Goal: Task Accomplishment & Management: Manage account settings

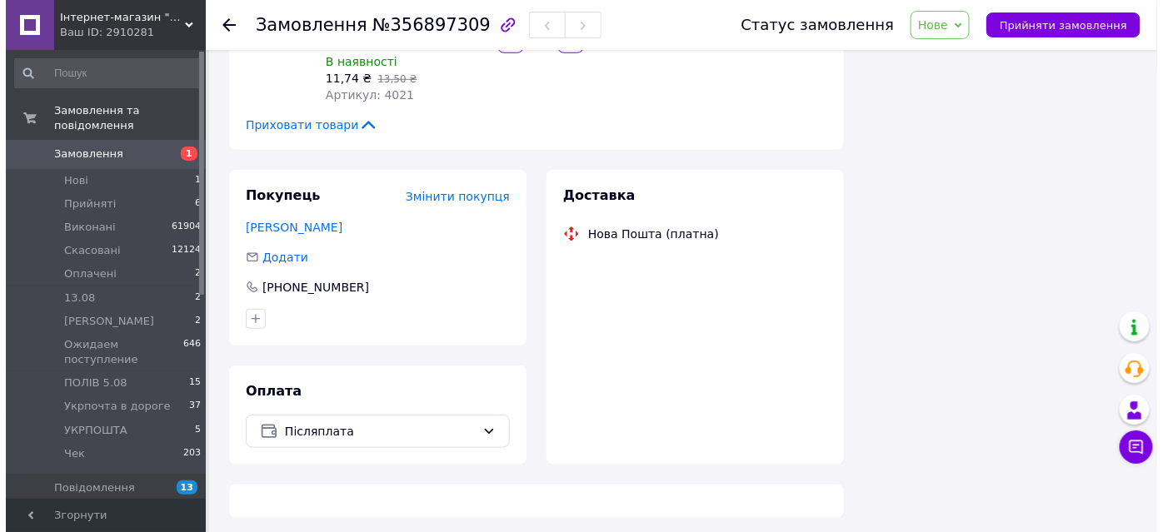
scroll to position [360, 0]
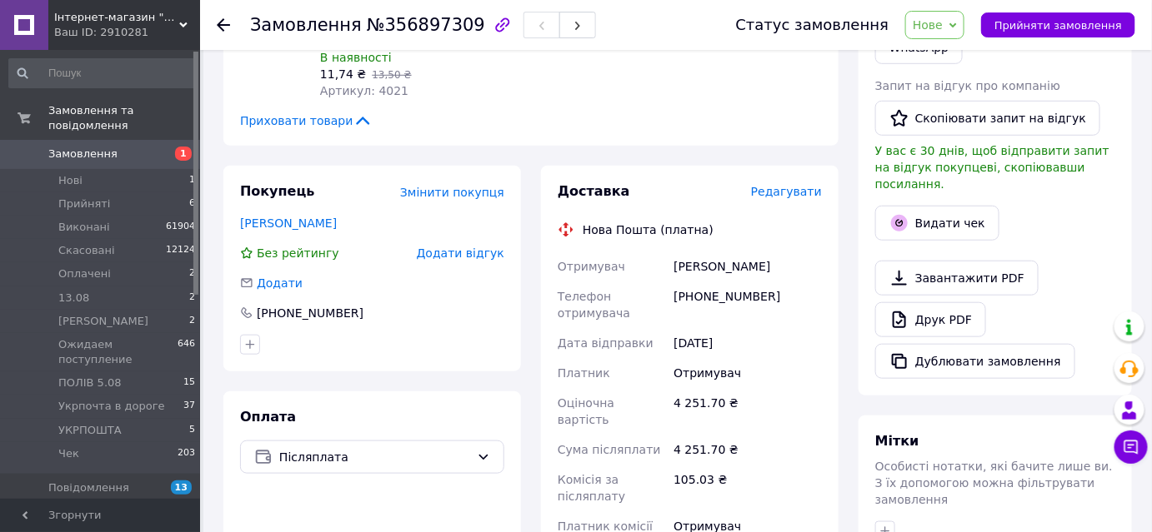
click at [788, 191] on span "Редагувати" at bounding box center [786, 191] width 71 height 13
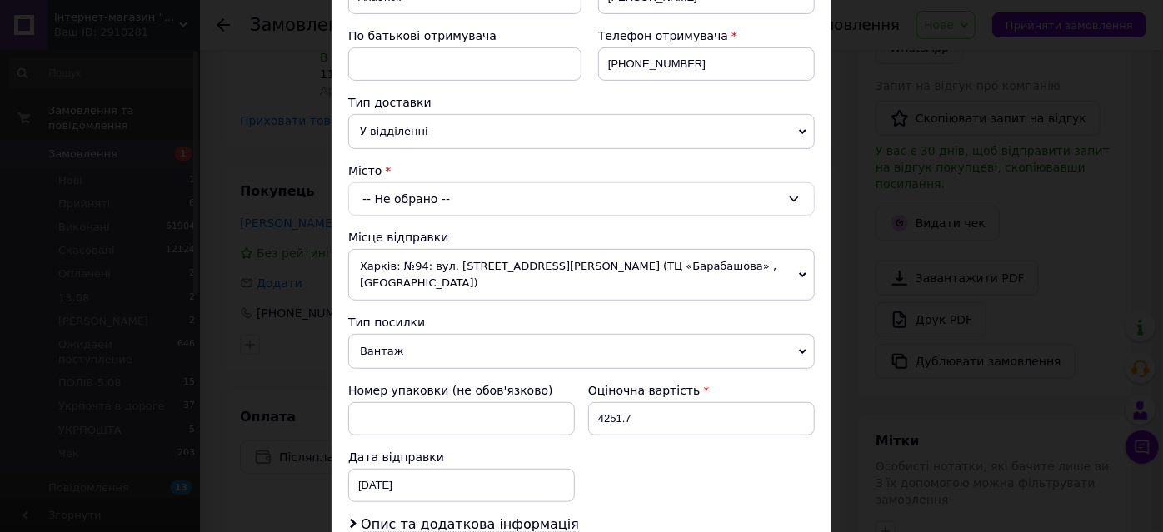
scroll to position [302, 0]
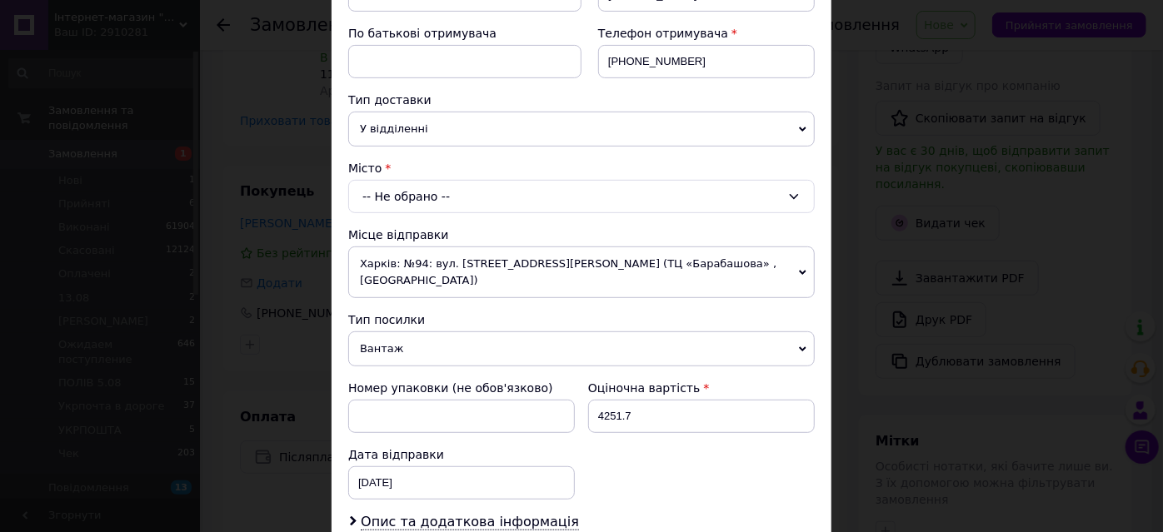
click at [413, 190] on div "-- Не обрано --" at bounding box center [581, 196] width 467 height 33
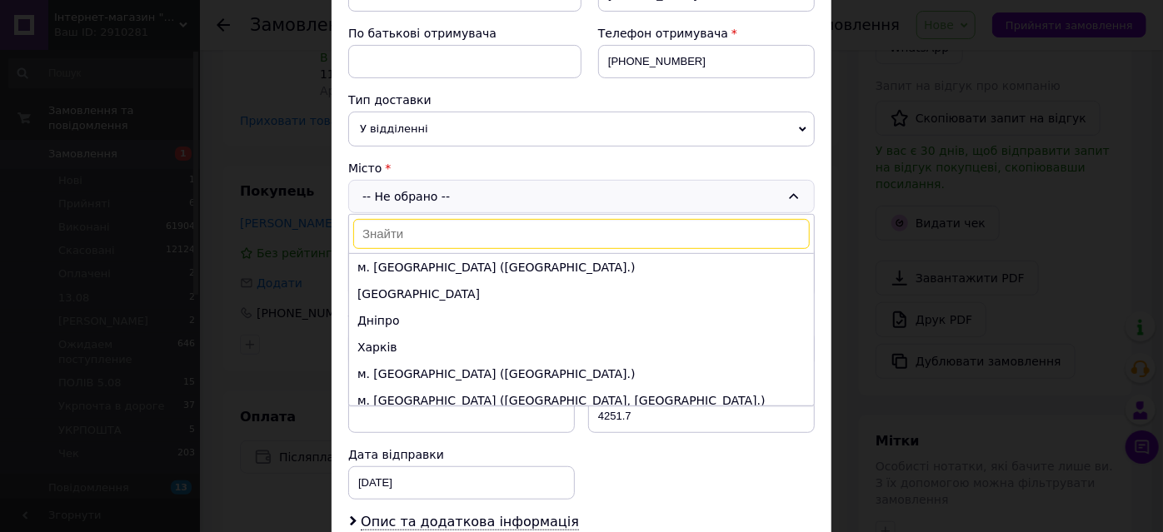
click at [413, 234] on input at bounding box center [581, 234] width 457 height 30
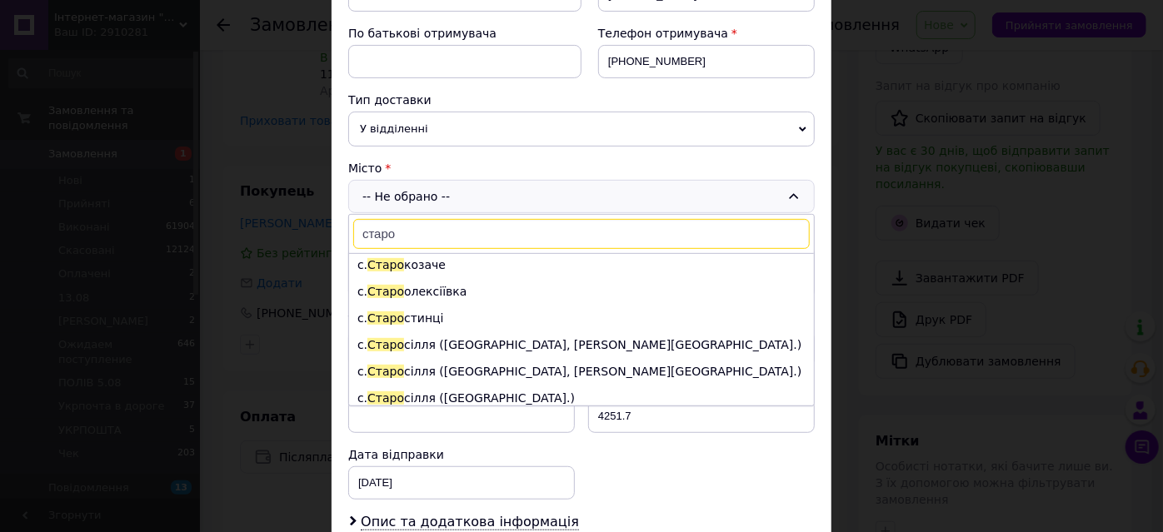
scroll to position [87, 0]
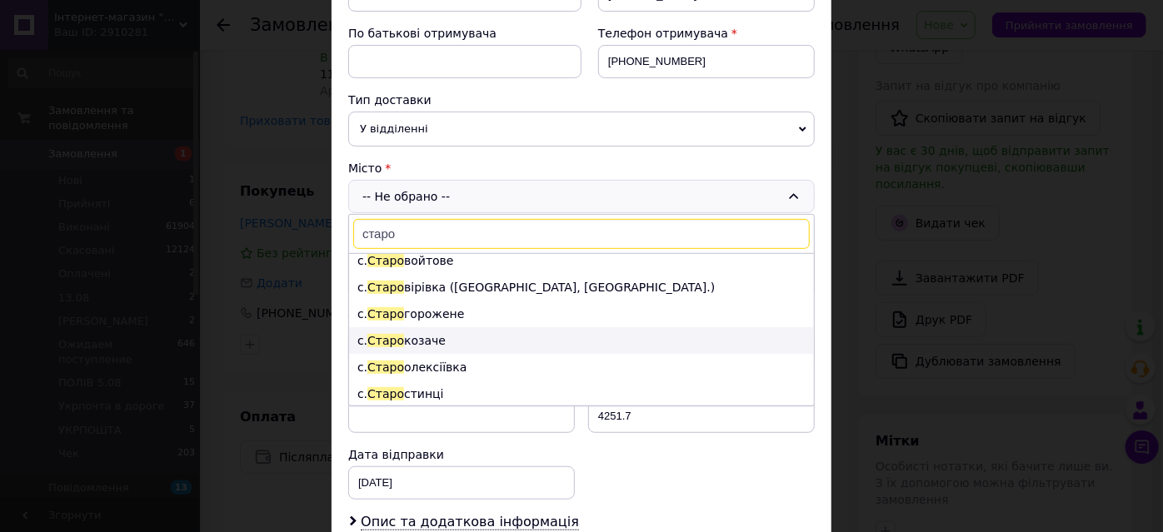
type input "старо"
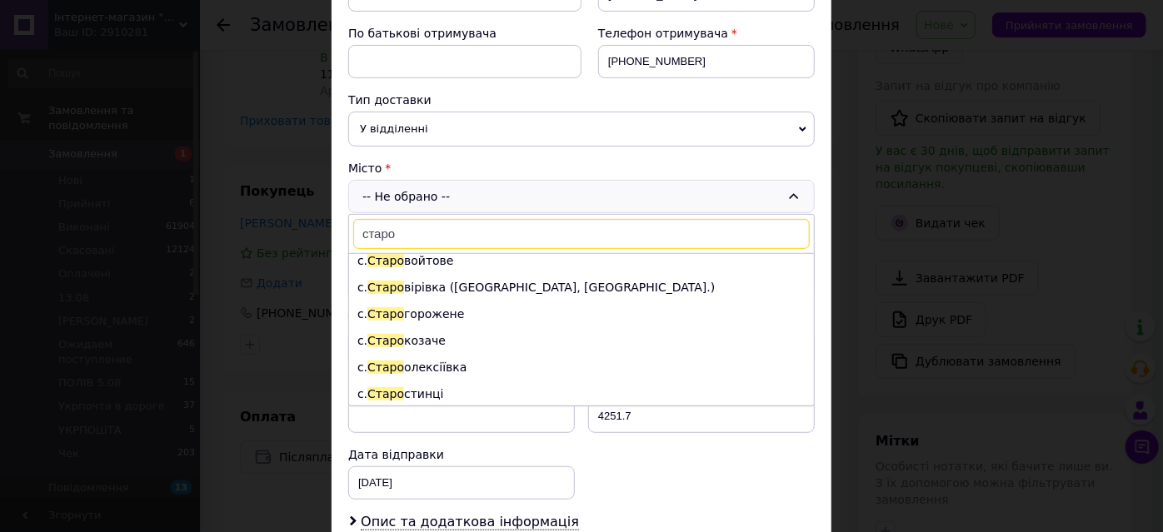
click at [452, 337] on li "с. Старо козаче" at bounding box center [581, 340] width 465 height 27
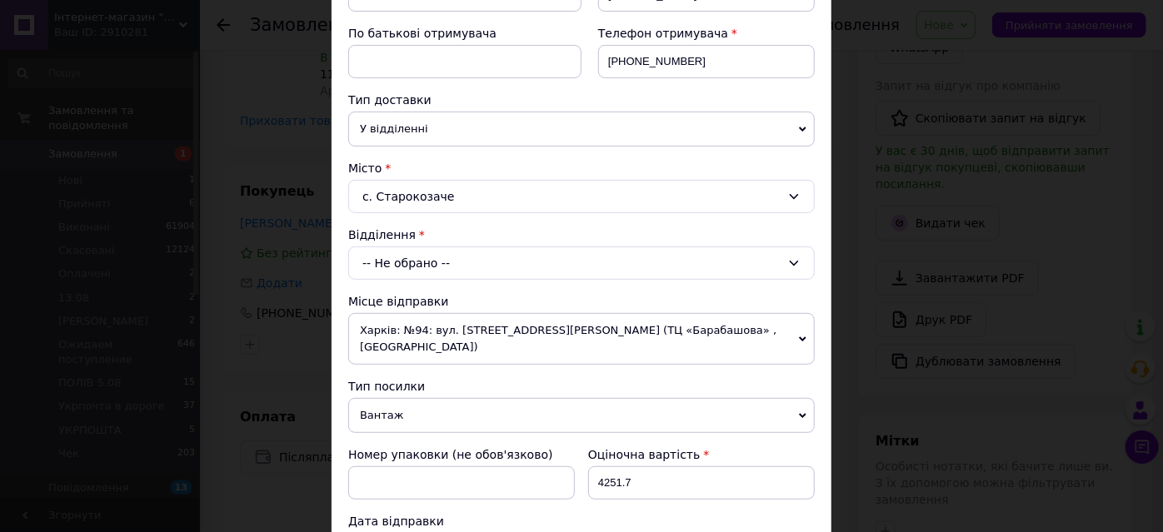
click at [435, 255] on div "-- Не обрано --" at bounding box center [581, 263] width 467 height 33
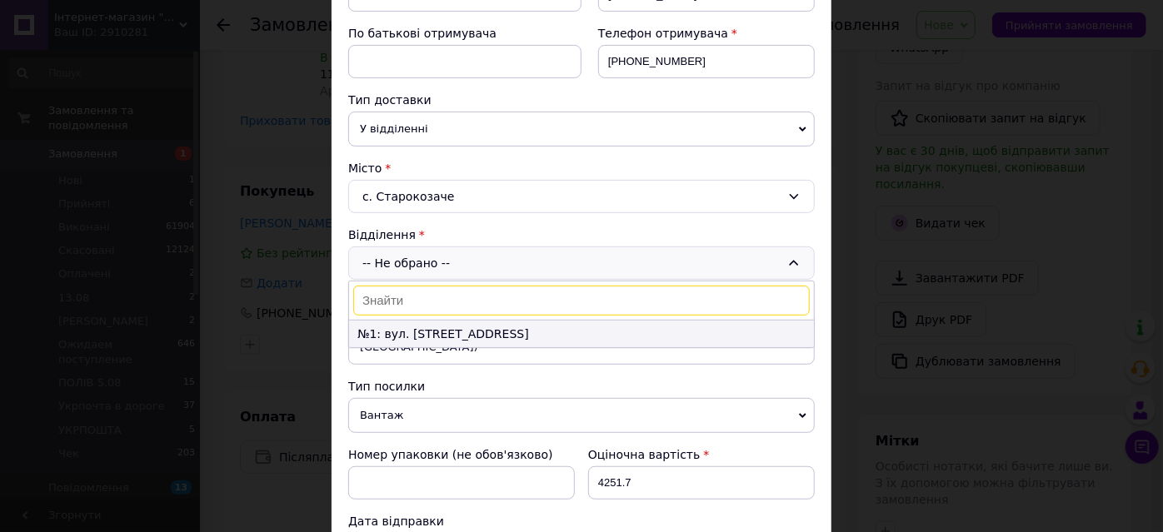
click at [449, 330] on li "№1: вул. [STREET_ADDRESS]" at bounding box center [581, 334] width 465 height 27
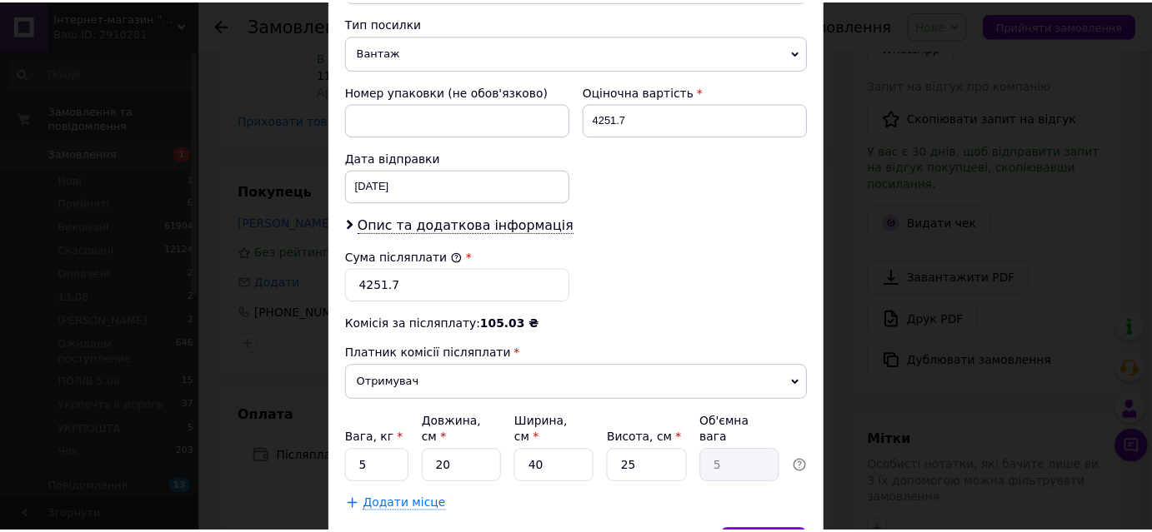
scroll to position [748, 0]
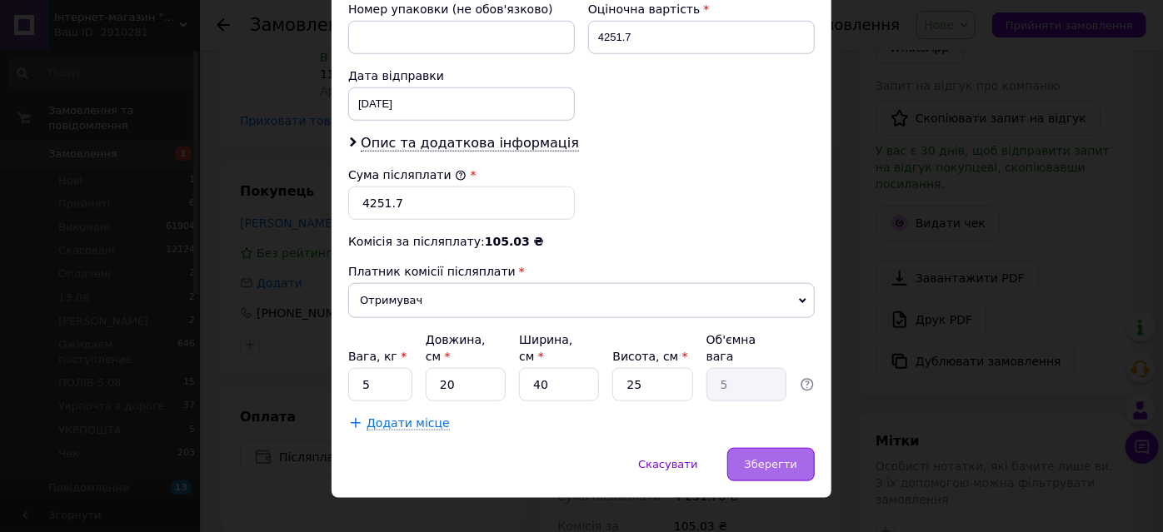
click at [778, 450] on div "Зберегти" at bounding box center [770, 464] width 87 height 33
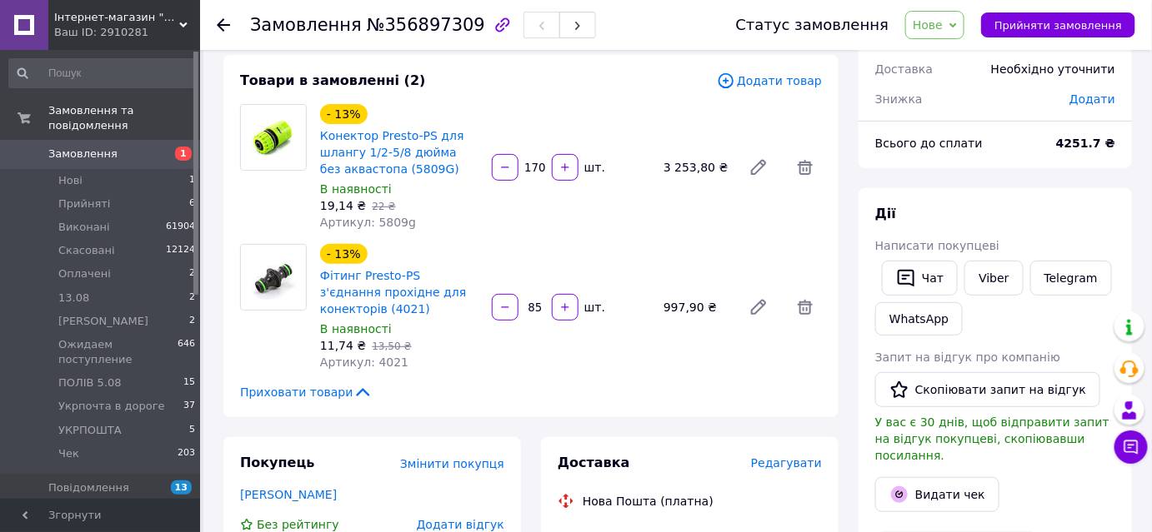
scroll to position [57, 0]
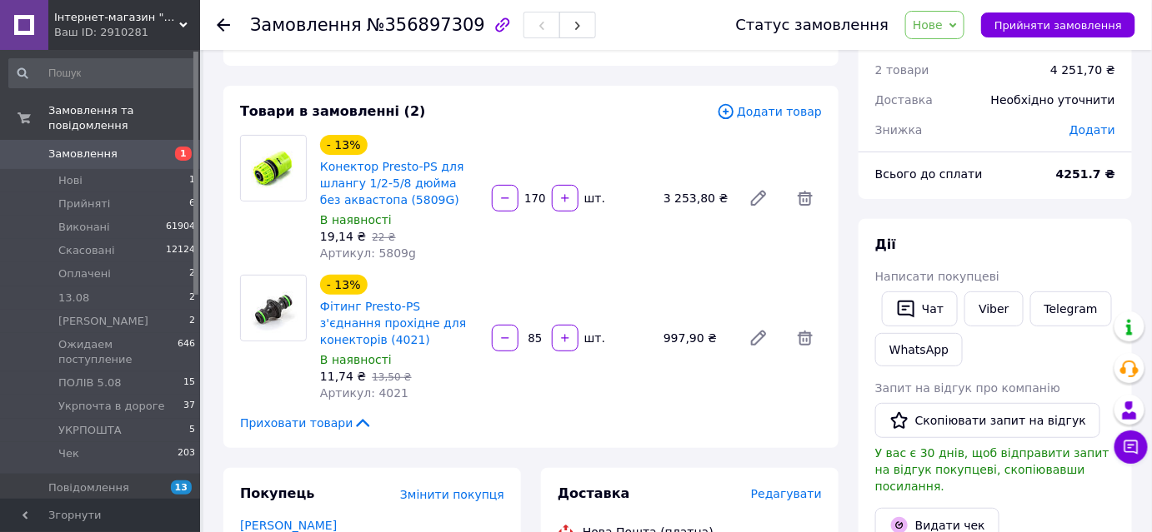
click at [1101, 130] on span "Додати" at bounding box center [1092, 129] width 46 height 13
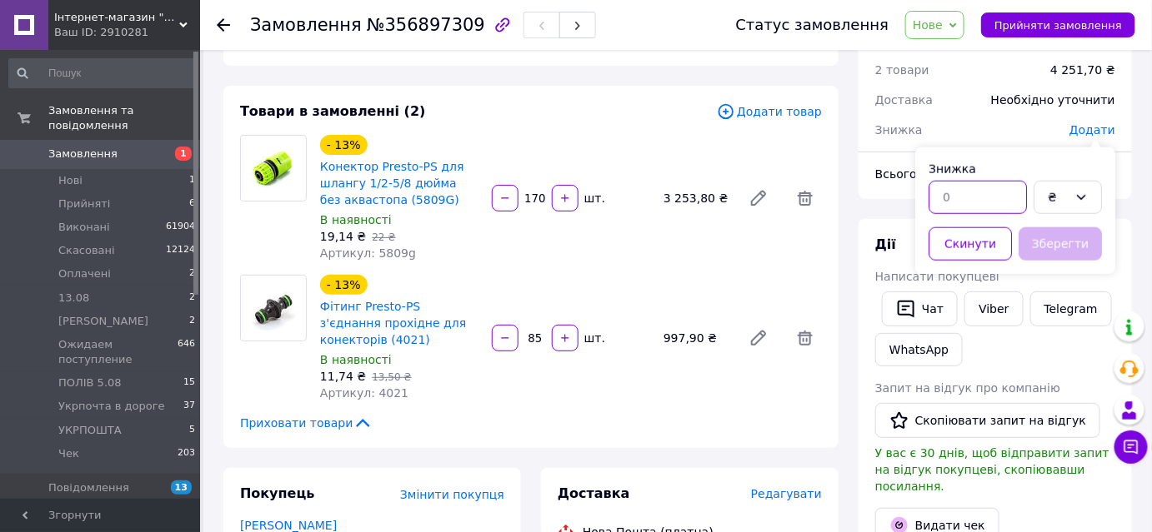
click at [965, 192] on input "text" at bounding box center [977, 197] width 98 height 33
type input "596"
click at [1067, 230] on button "Зберегти" at bounding box center [1059, 243] width 83 height 33
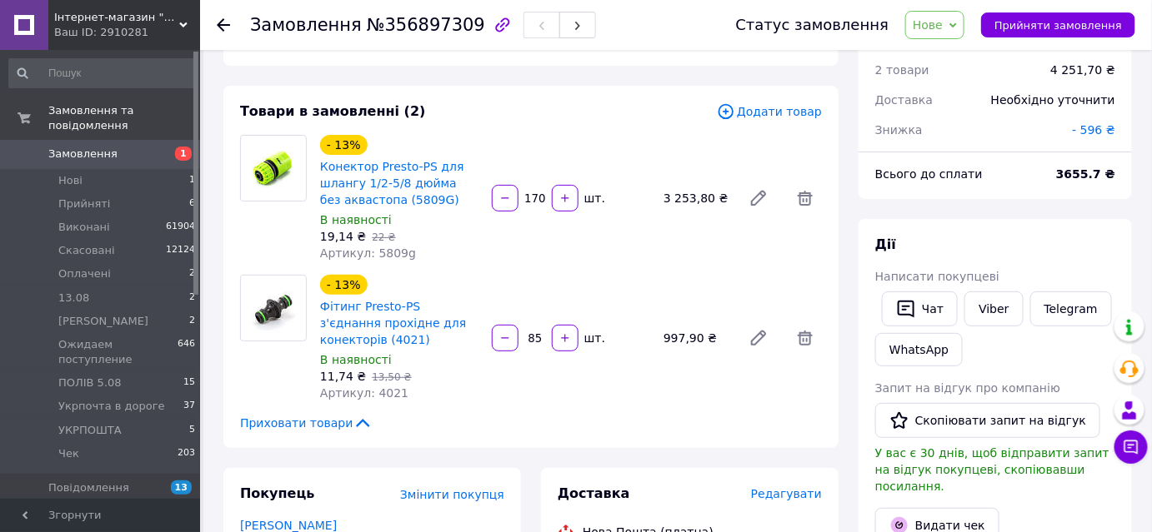
click at [942, 18] on span "Нове" at bounding box center [927, 24] width 30 height 13
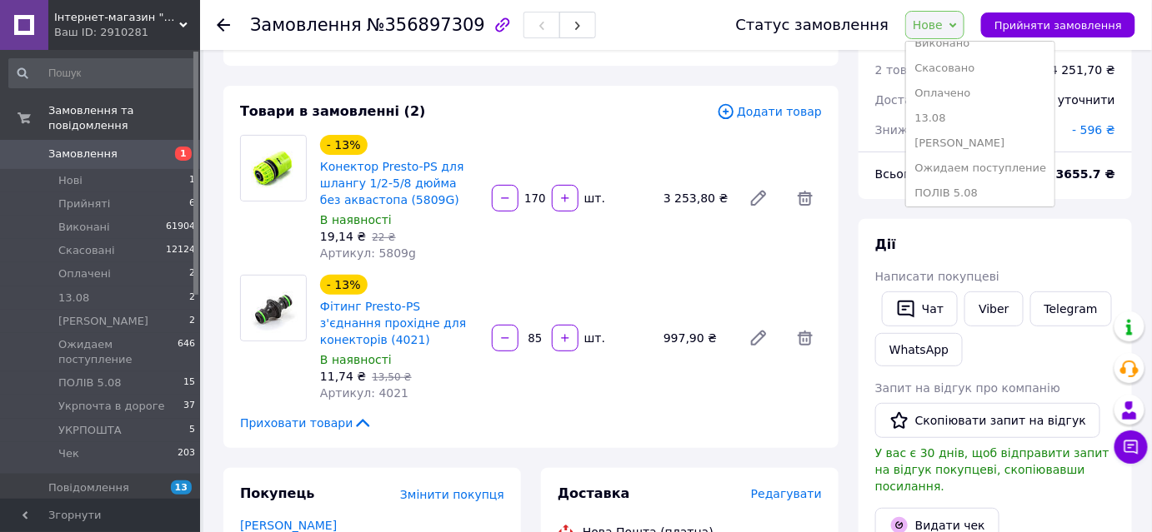
scroll to position [75, 0]
click at [980, 152] on li "ПОЛІВ 5.08" at bounding box center [980, 158] width 148 height 25
